Goal: Complete Application Form: Complete application form

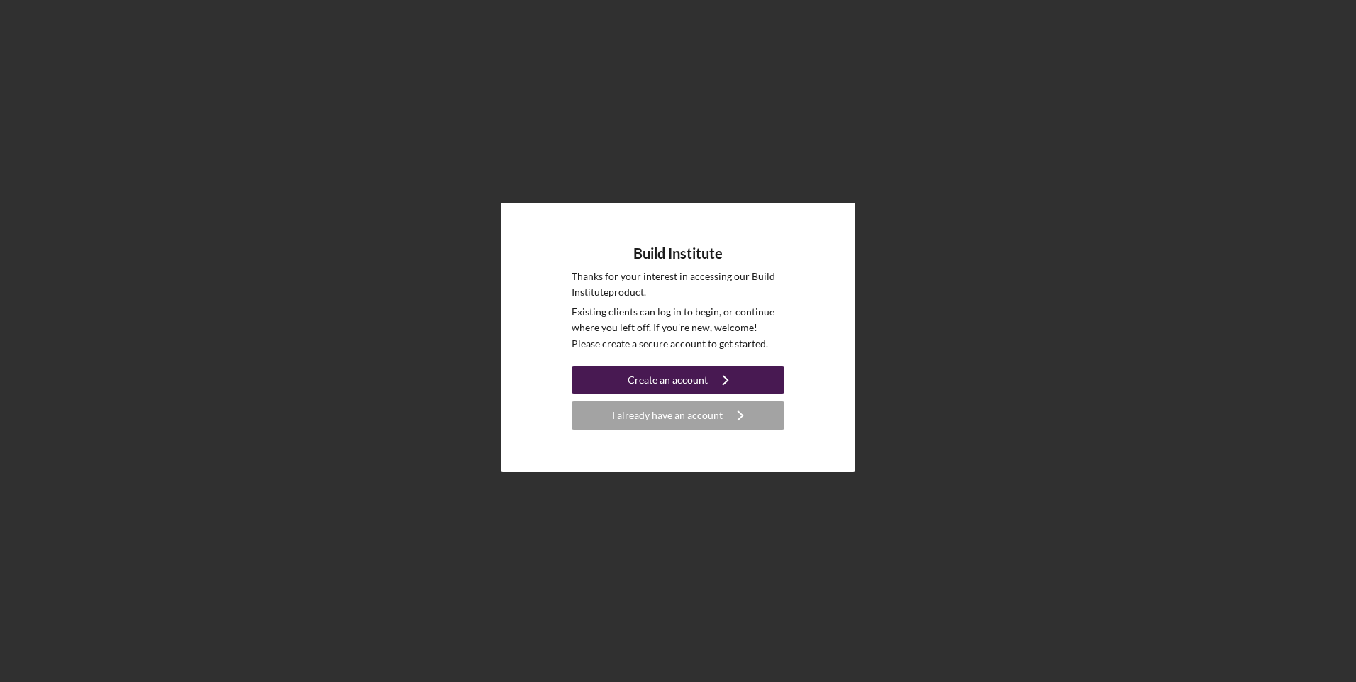
click at [661, 388] on div "Create an account" at bounding box center [668, 380] width 80 height 28
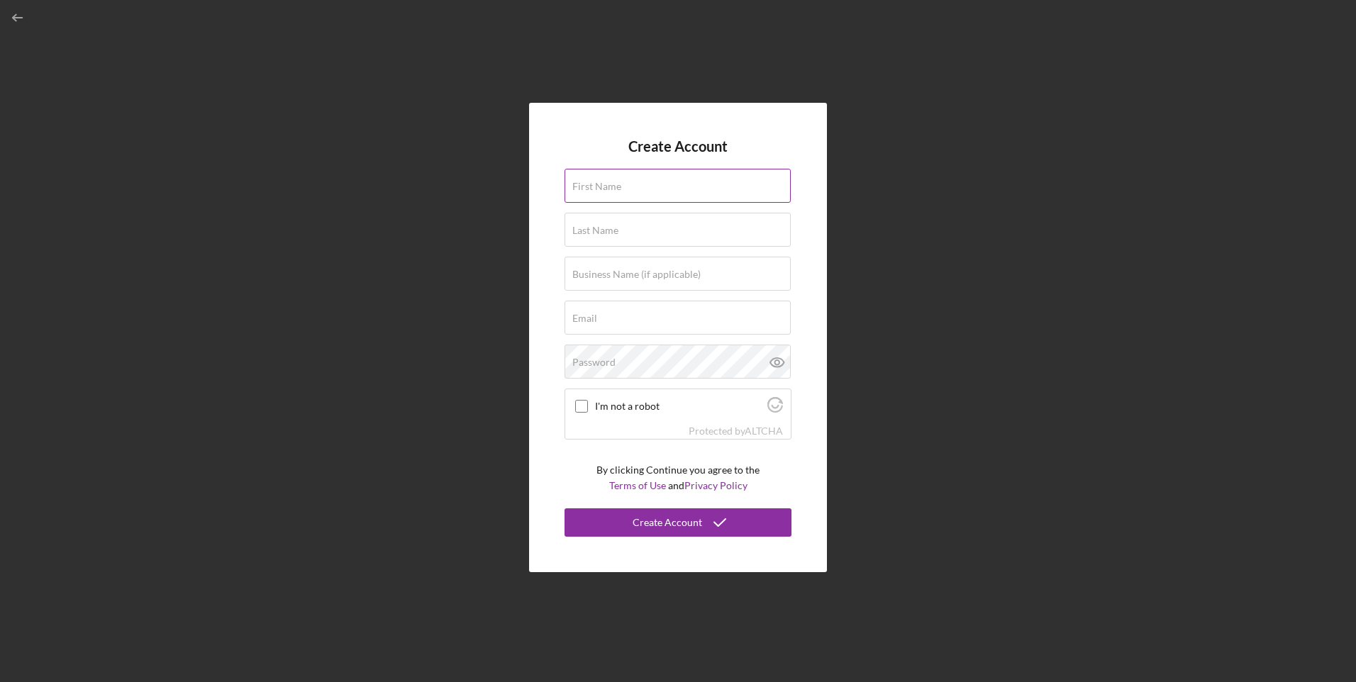
click at [638, 179] on div "First Name" at bounding box center [678, 186] width 227 height 35
type input "[PERSON_NAME]"
type input "R.U.S.H (Reliable Urgent Supportive Heal"
type input "[EMAIL_ADDRESS][DOMAIN_NAME]"
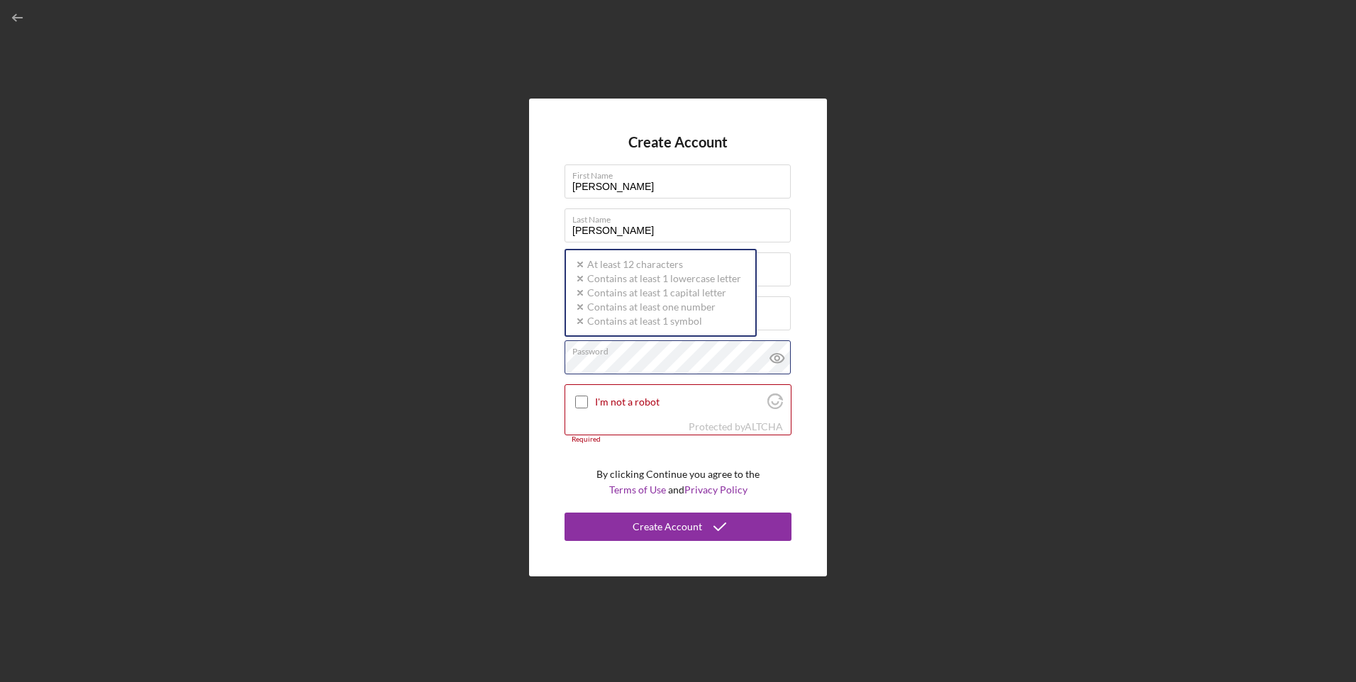
click at [631, 356] on div "Password Icon/icon-validation-no At least 12 characters Icon/icon-validation-no…" at bounding box center [678, 357] width 227 height 35
click at [584, 400] on input "I'm not a robot" at bounding box center [581, 402] width 13 height 13
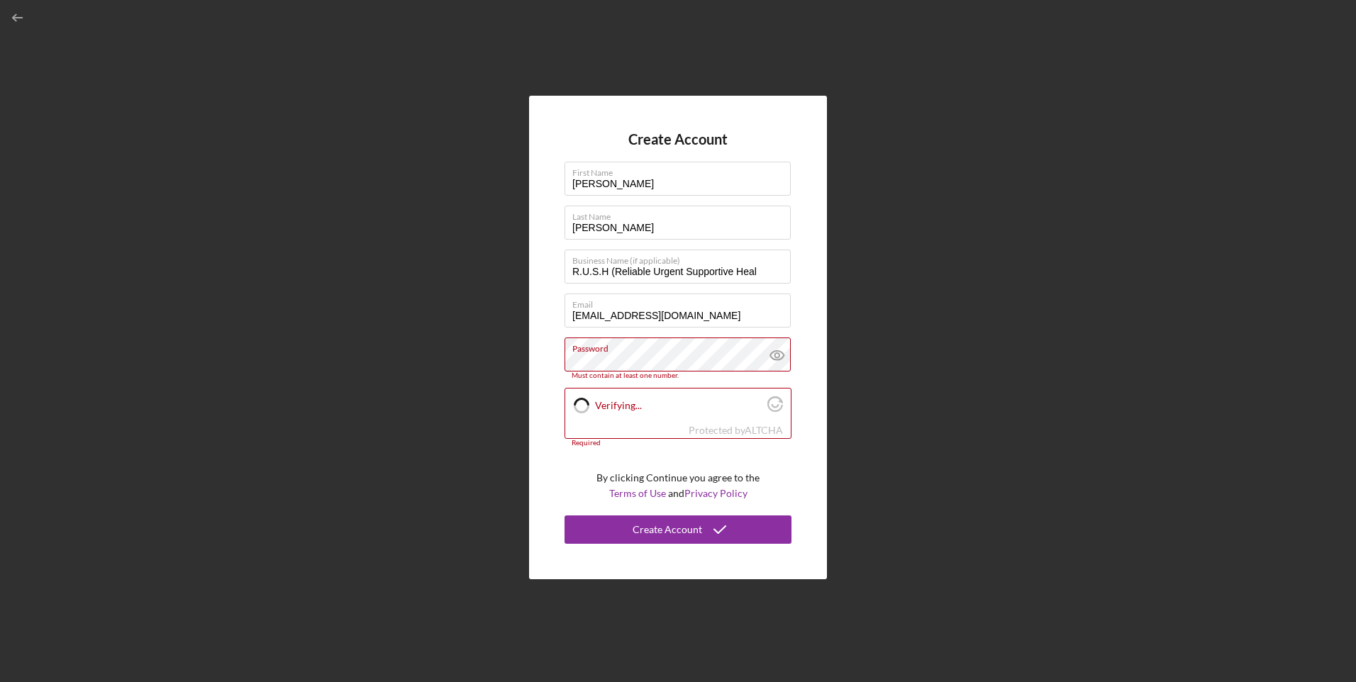
checkbox input "true"
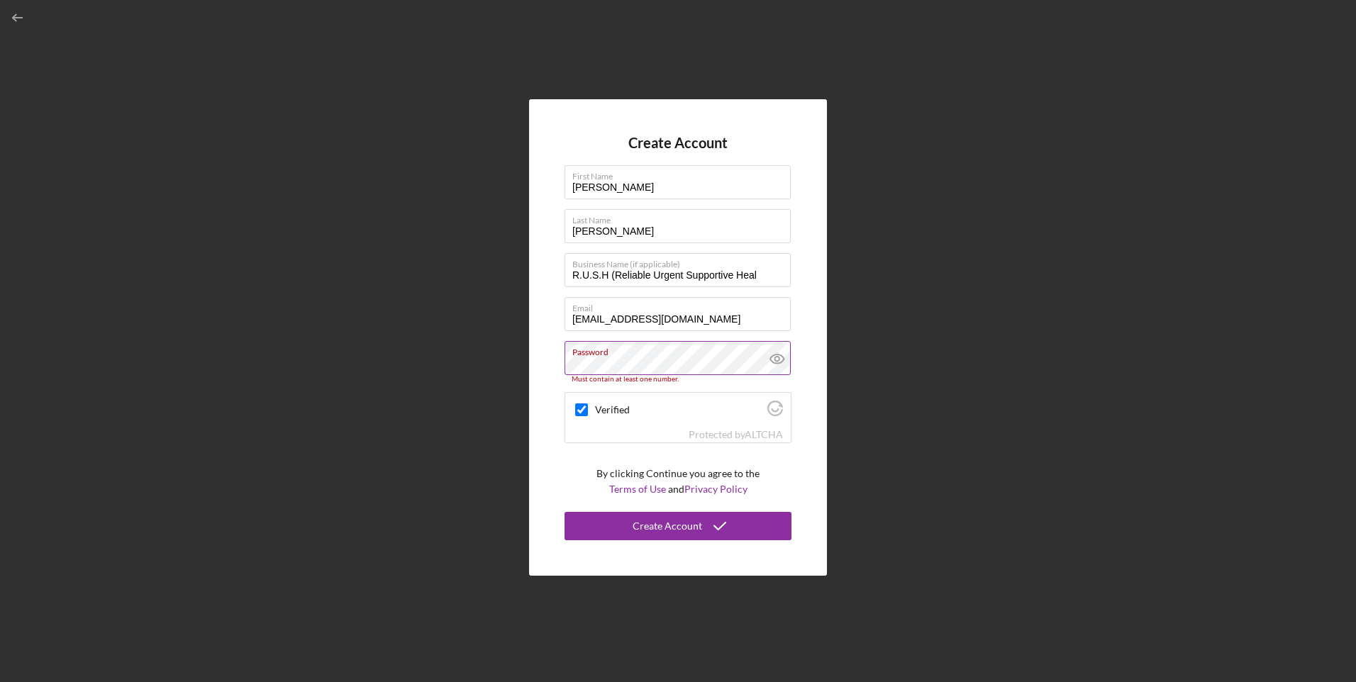
click at [775, 357] on icon at bounding box center [777, 358] width 35 height 35
click at [520, 363] on div "Create Account First Name [PERSON_NAME] Last Name [PERSON_NAME] Business Name (…" at bounding box center [678, 337] width 1342 height 675
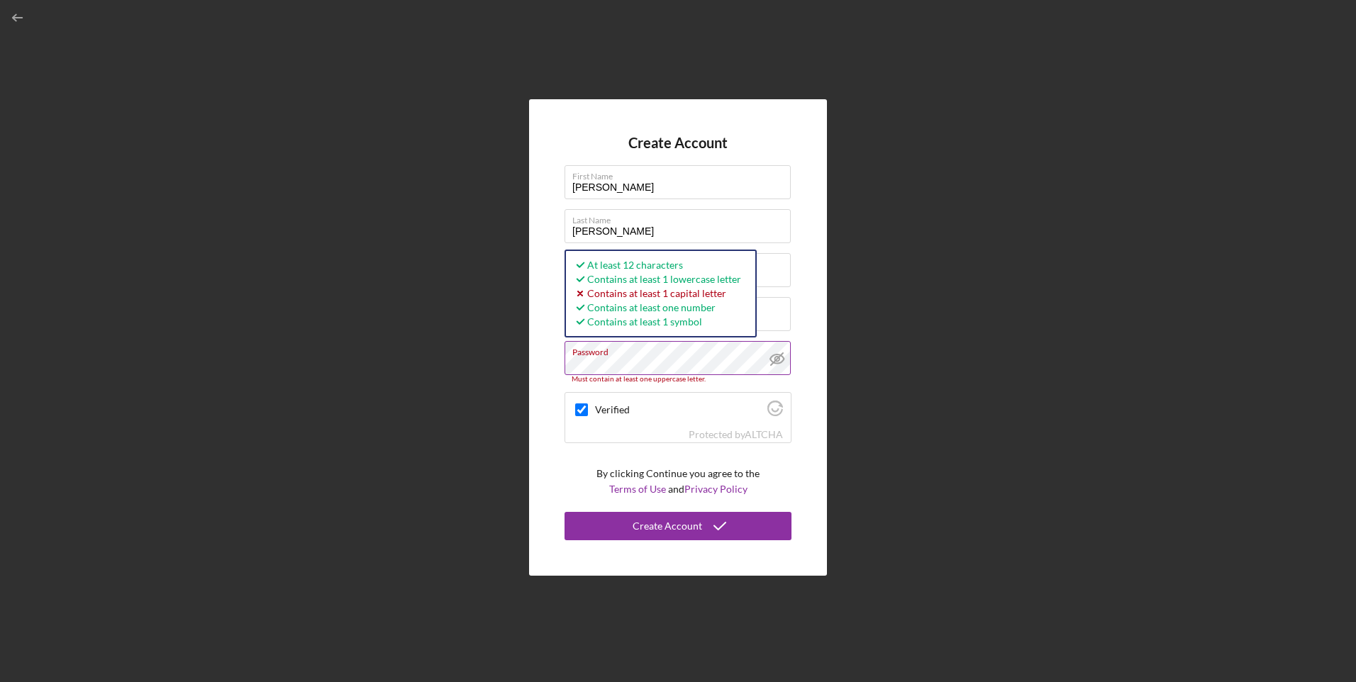
click at [804, 448] on div "Create Account First Name [PERSON_NAME] Last Name [PERSON_NAME] Business Name (…" at bounding box center [678, 337] width 298 height 476
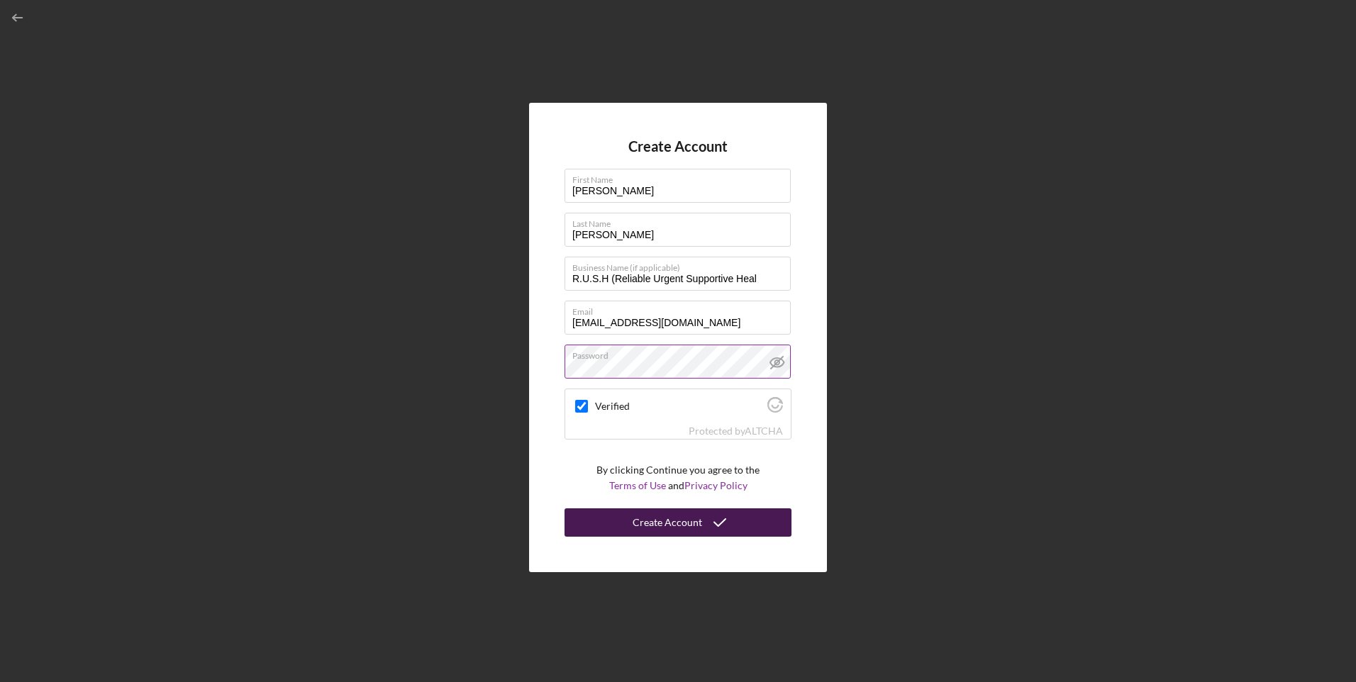
click at [682, 515] on div "Create Account" at bounding box center [668, 523] width 70 height 28
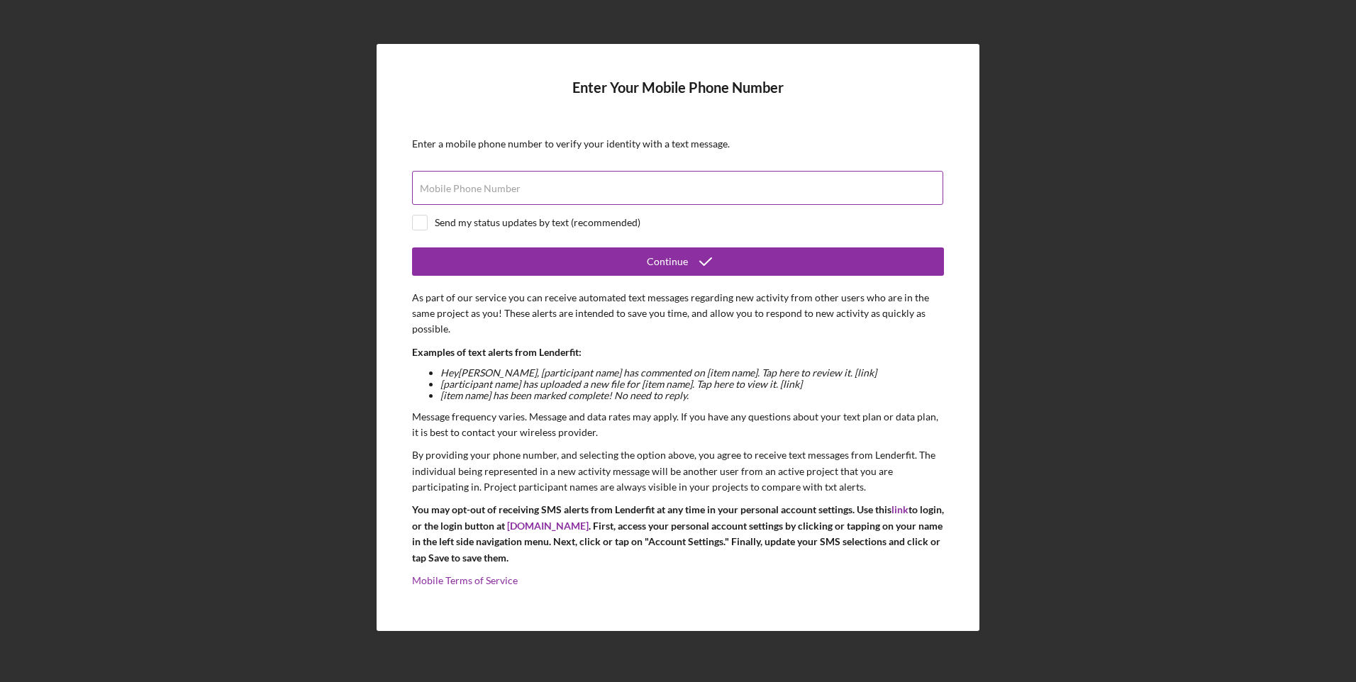
click at [477, 189] on label "Mobile Phone Number" at bounding box center [470, 188] width 101 height 11
click at [477, 189] on input "Mobile Phone Number" at bounding box center [677, 188] width 531 height 34
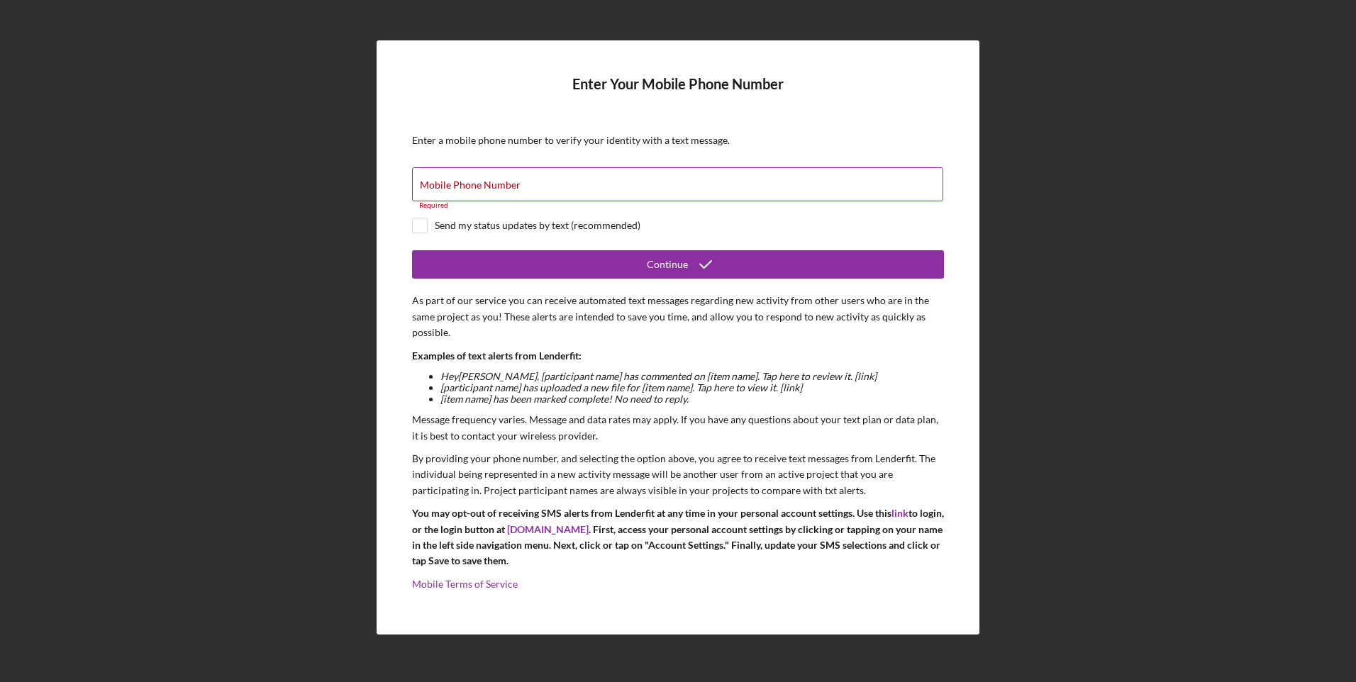
click at [474, 180] on label "Mobile Phone Number" at bounding box center [470, 184] width 101 height 11
click at [474, 180] on input "Mobile Phone Number" at bounding box center [677, 184] width 531 height 34
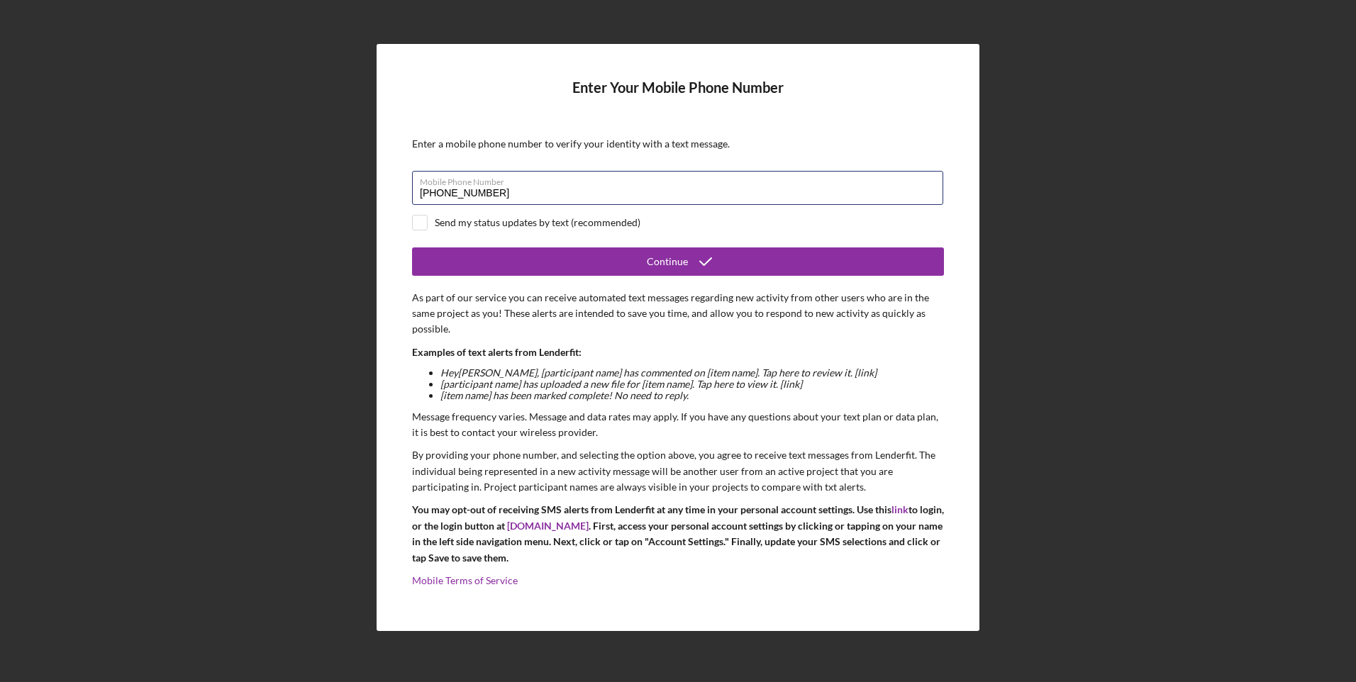
type input "[PHONE_NUMBER]"
click at [417, 222] on input "checkbox" at bounding box center [420, 223] width 14 height 14
checkbox input "true"
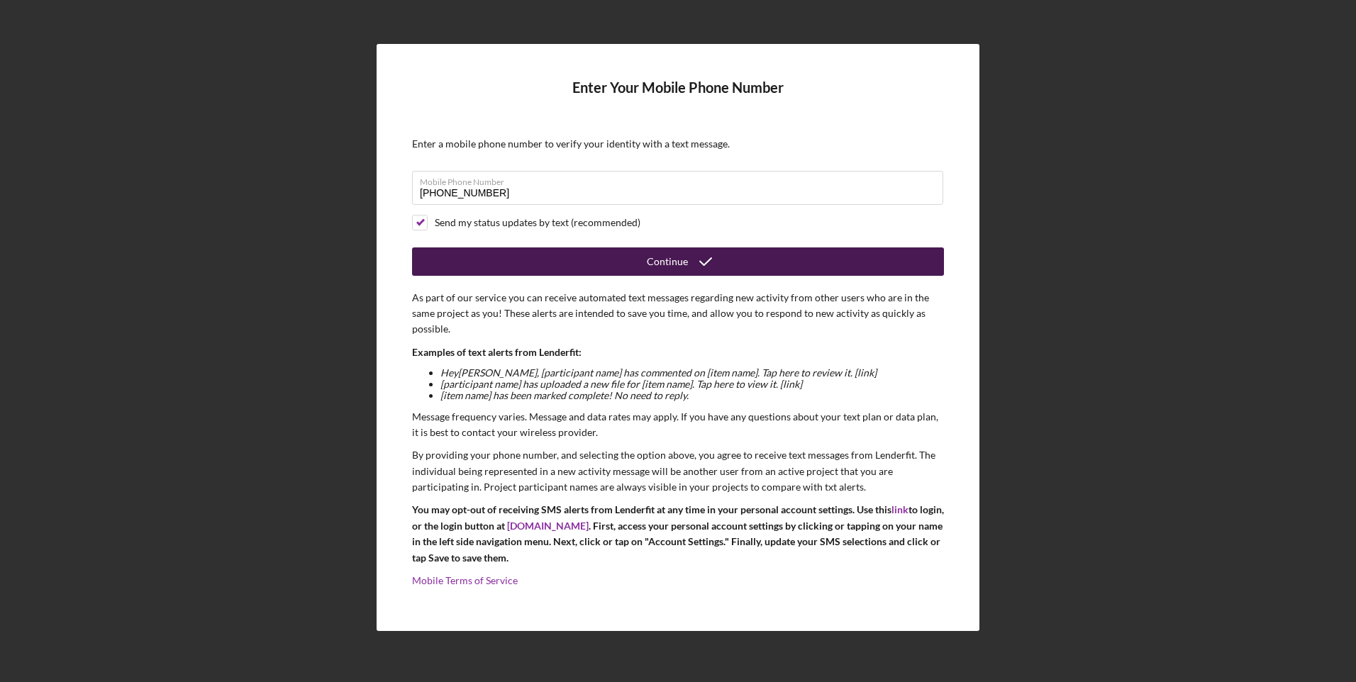
click at [692, 261] on icon "submit" at bounding box center [705, 261] width 35 height 35
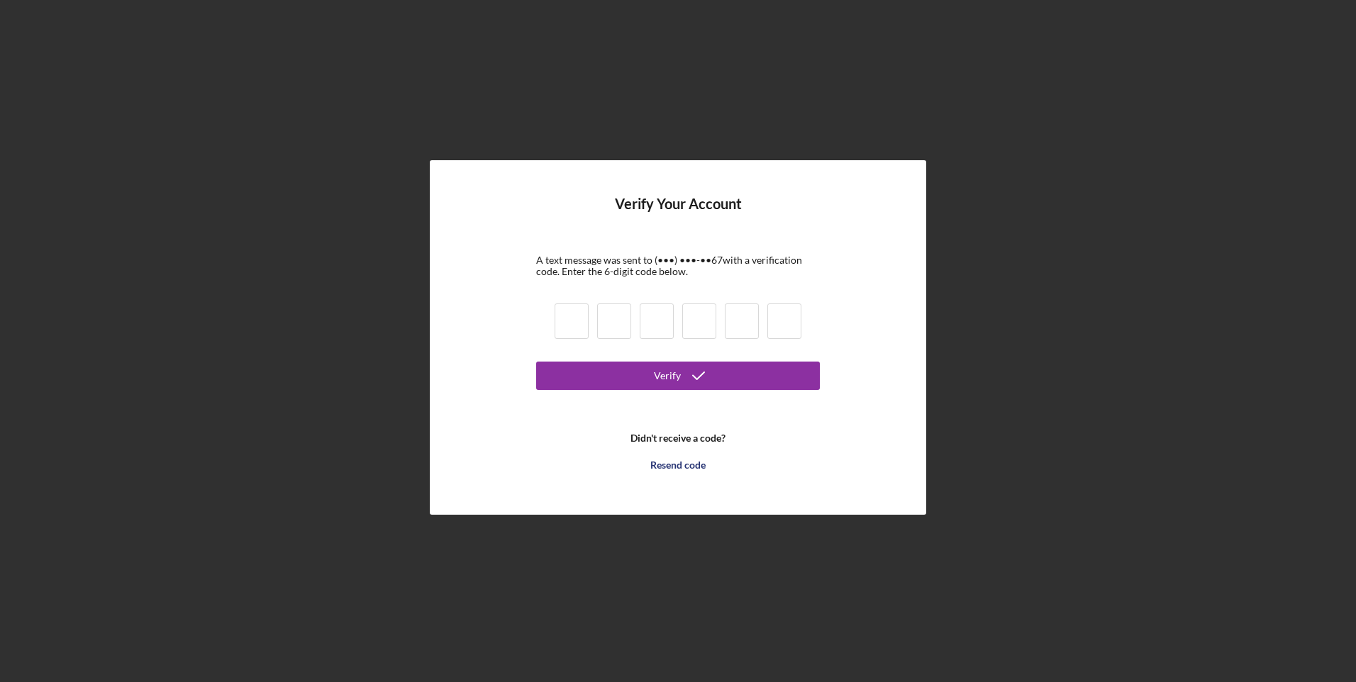
click at [568, 338] on input at bounding box center [572, 321] width 34 height 35
type input "5"
type input "9"
type input "0"
type input "6"
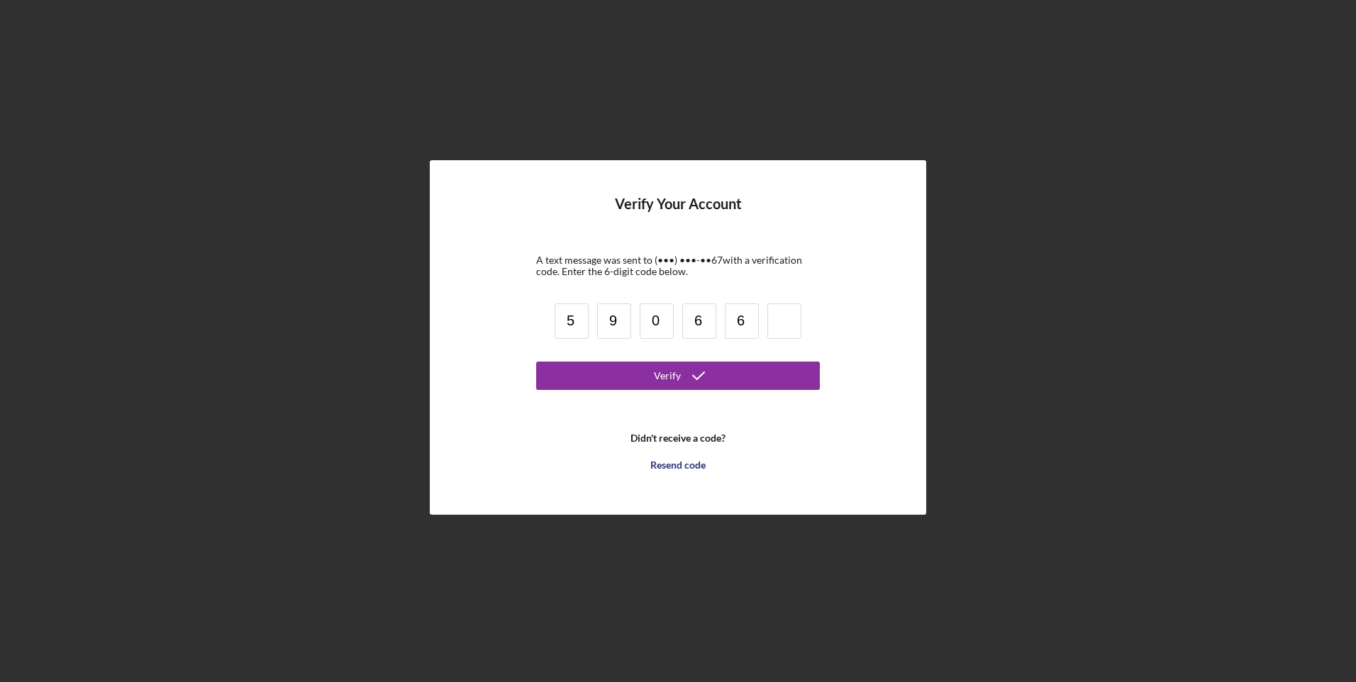
type input "6"
type input "0"
click at [684, 384] on icon "submit" at bounding box center [698, 375] width 35 height 35
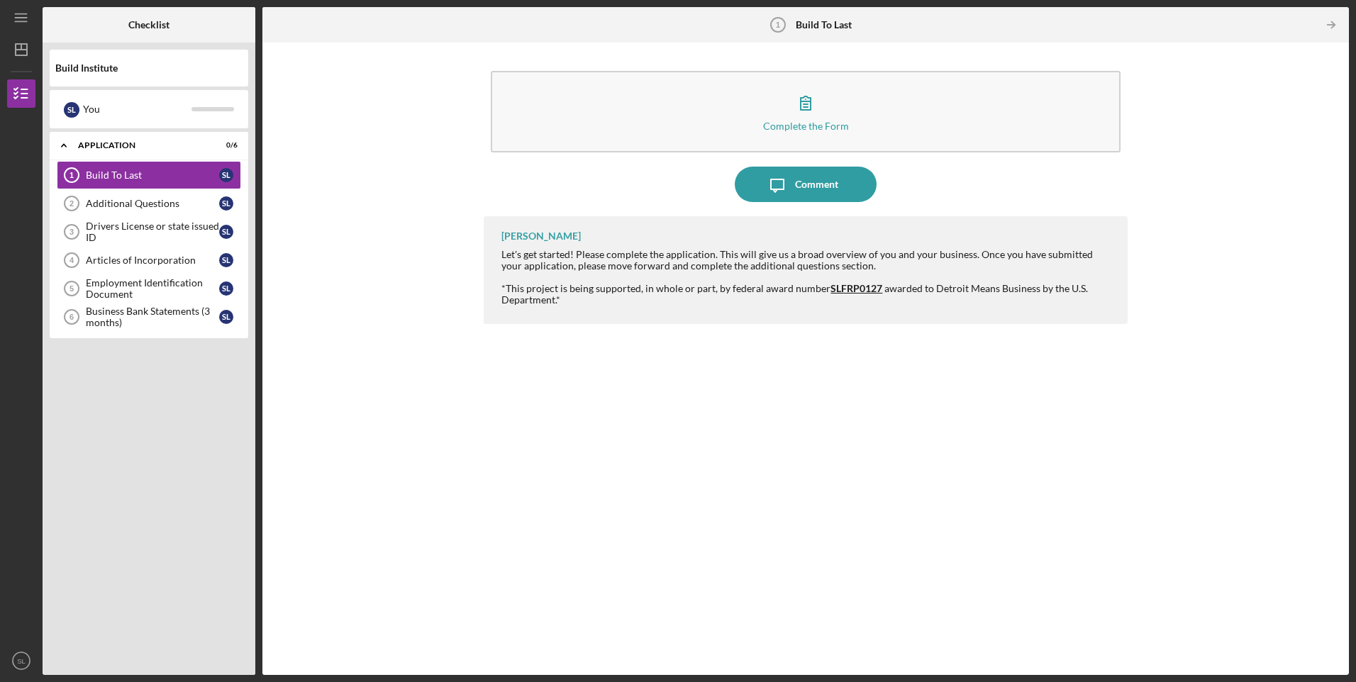
click at [221, 38] on div at bounding box center [219, 24] width 71 height 35
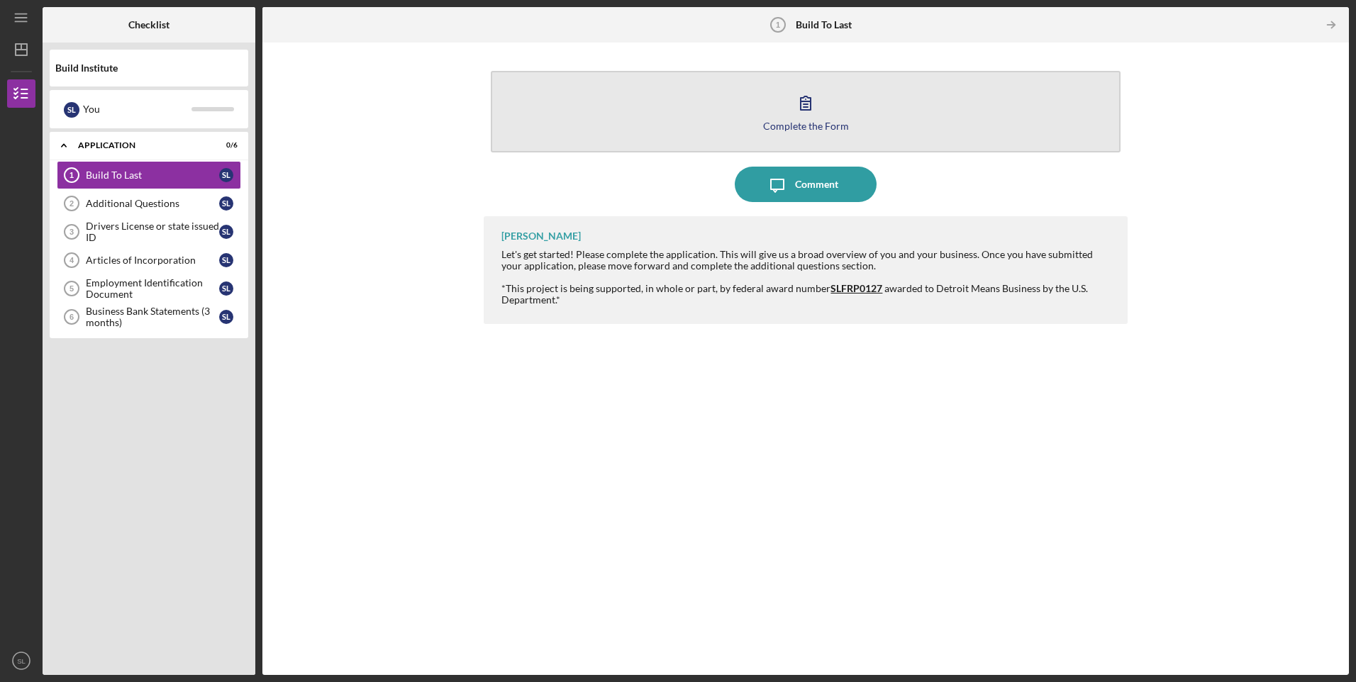
click at [820, 128] on div "Complete the Form" at bounding box center [806, 126] width 86 height 11
click at [804, 129] on div "Complete the Form" at bounding box center [806, 126] width 86 height 11
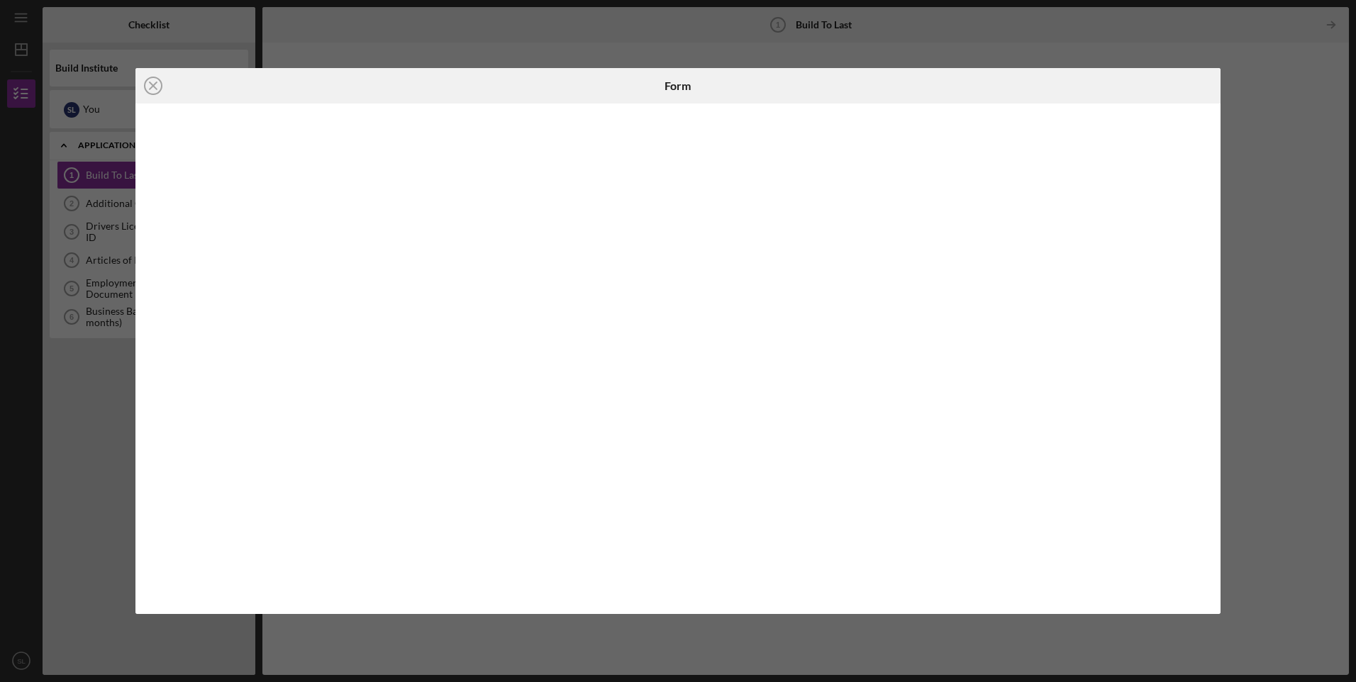
click at [1258, 155] on div "Icon/Close Form" at bounding box center [678, 341] width 1356 height 682
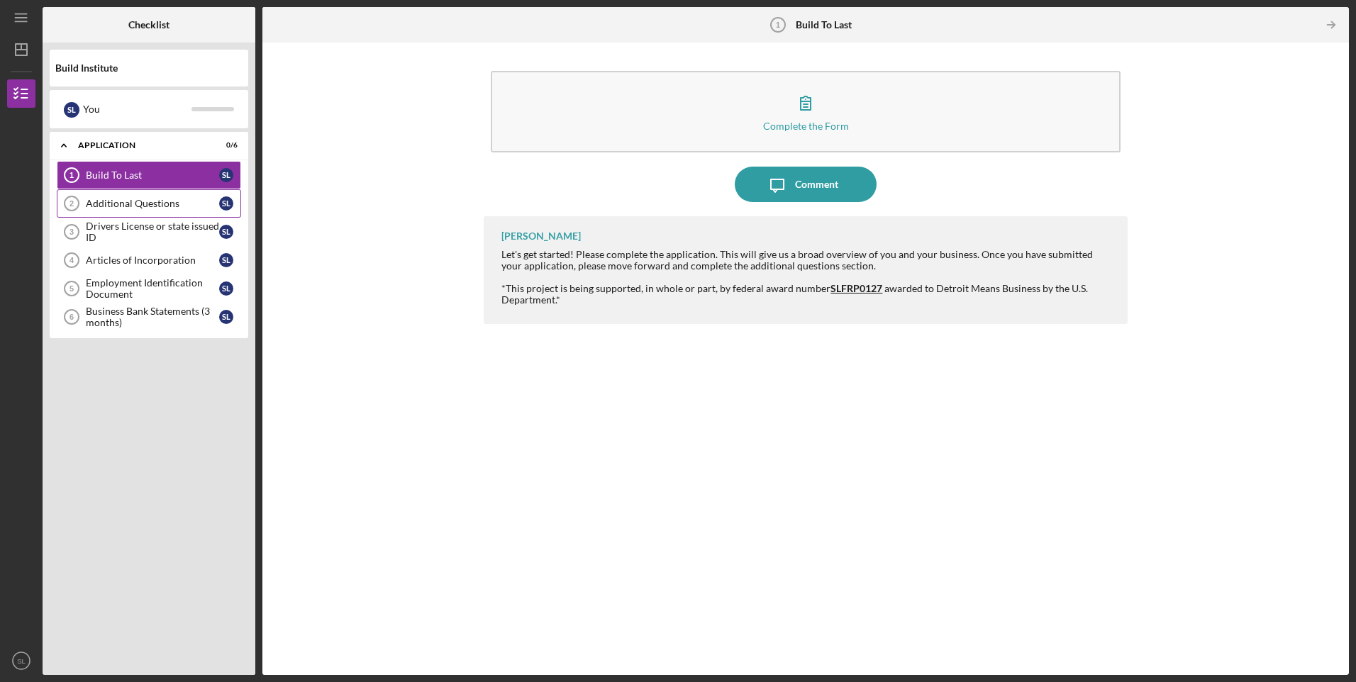
click at [153, 199] on div "Additional Questions" at bounding box center [152, 203] width 133 height 11
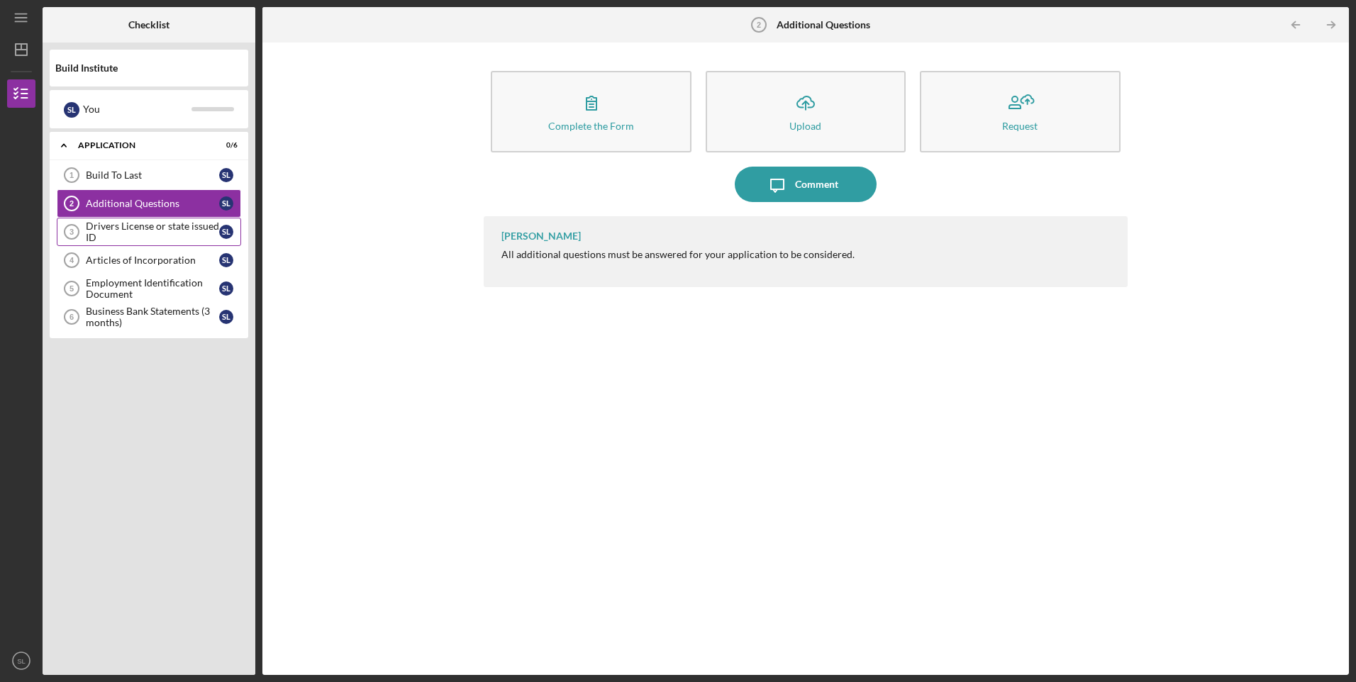
click at [145, 226] on div "Drivers License or state issued ID" at bounding box center [152, 232] width 133 height 23
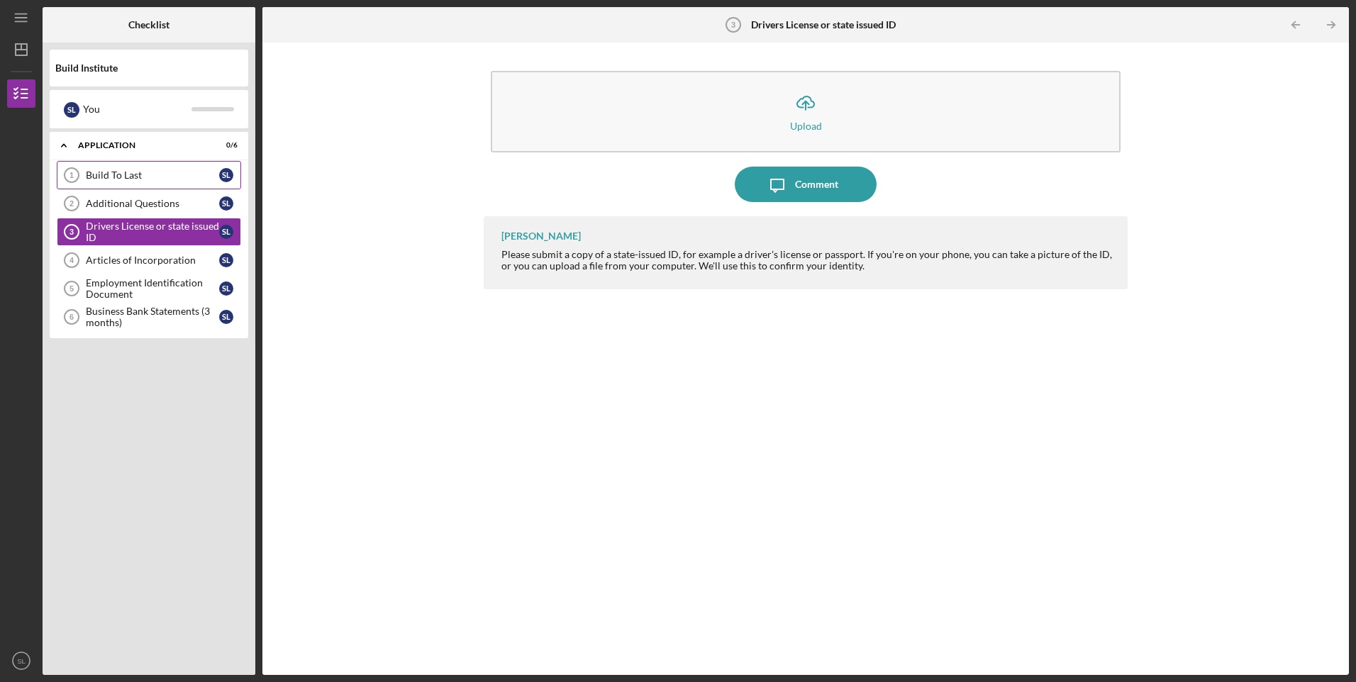
click at [116, 179] on div "Build To Last" at bounding box center [152, 175] width 133 height 11
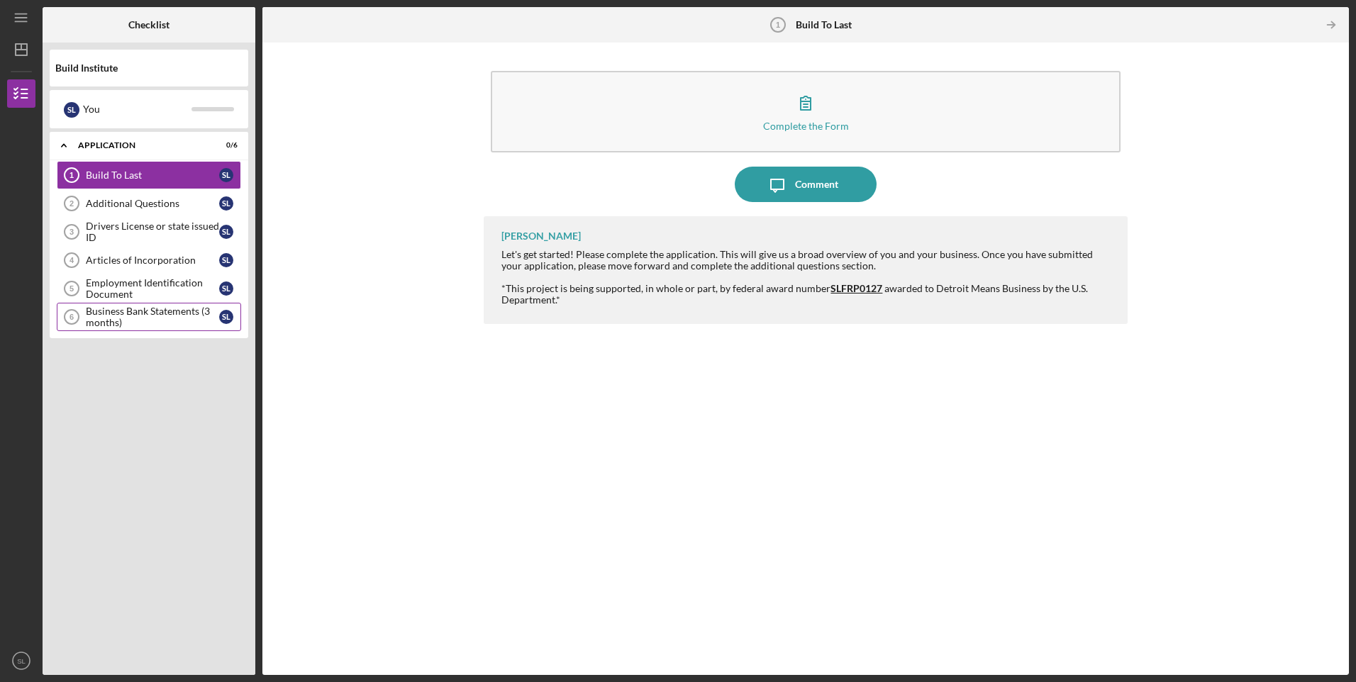
click at [137, 313] on div "Business Bank Statements (3 months)" at bounding box center [152, 317] width 133 height 23
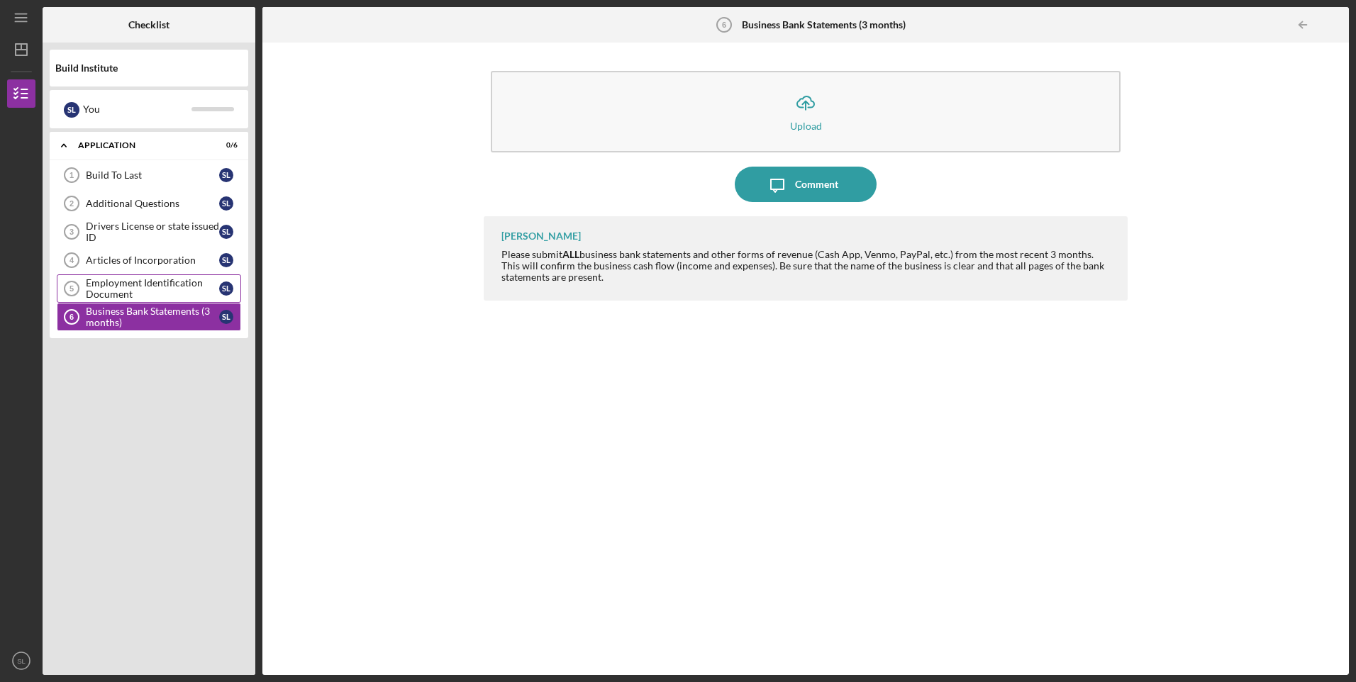
click at [175, 286] on div "Employment Identification Document" at bounding box center [152, 288] width 133 height 23
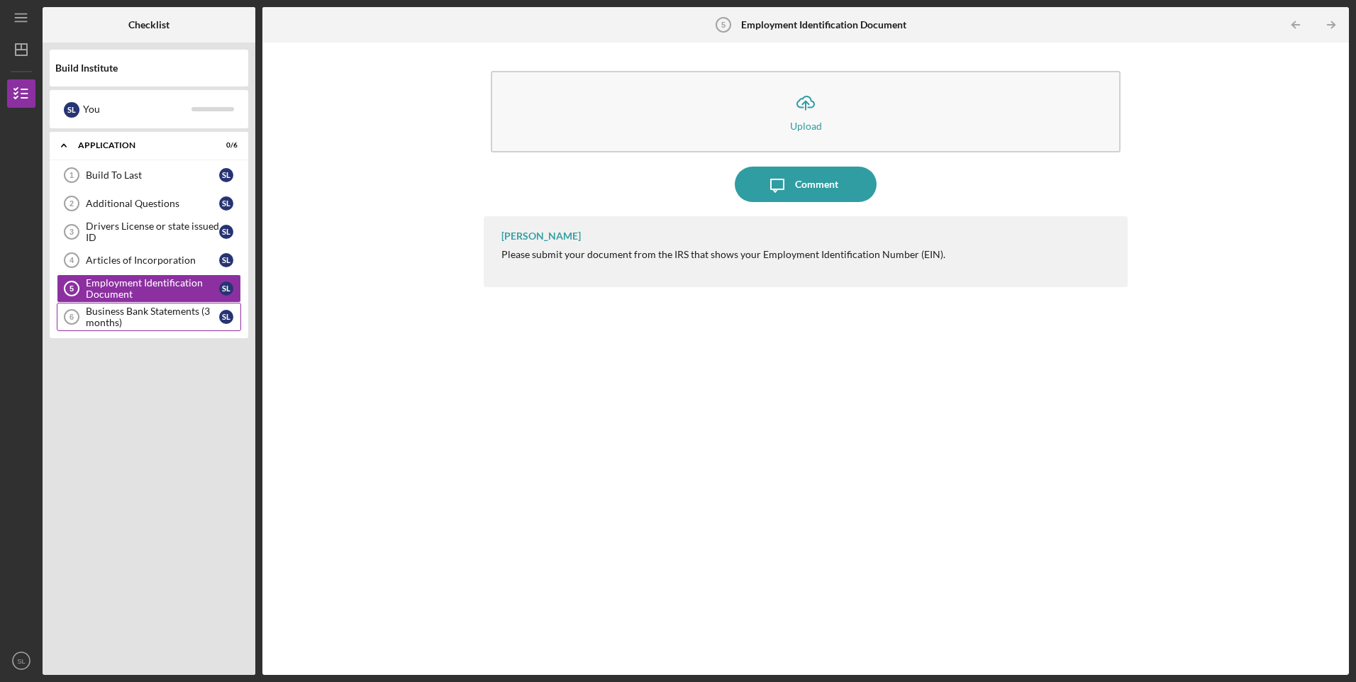
click at [143, 311] on div "Business Bank Statements (3 months)" at bounding box center [152, 317] width 133 height 23
